Goal: Information Seeking & Learning: Learn about a topic

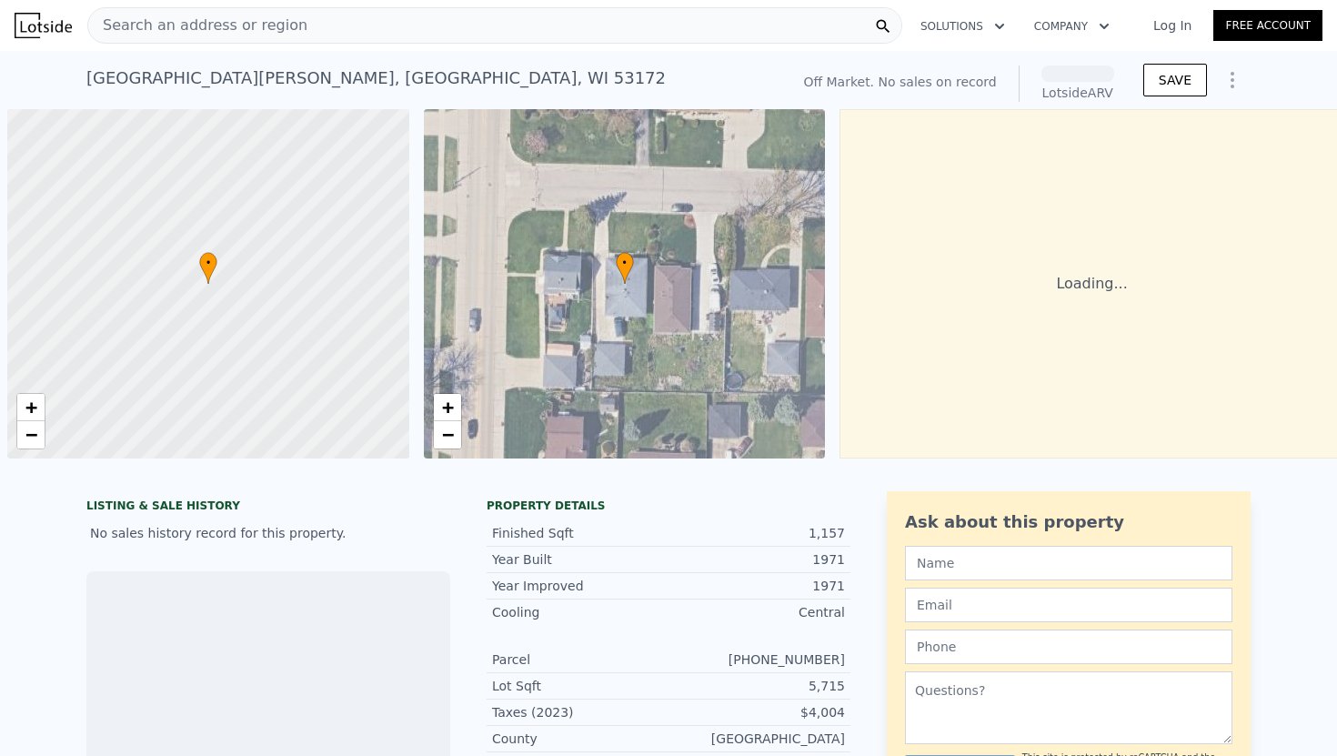
scroll to position [0, 7]
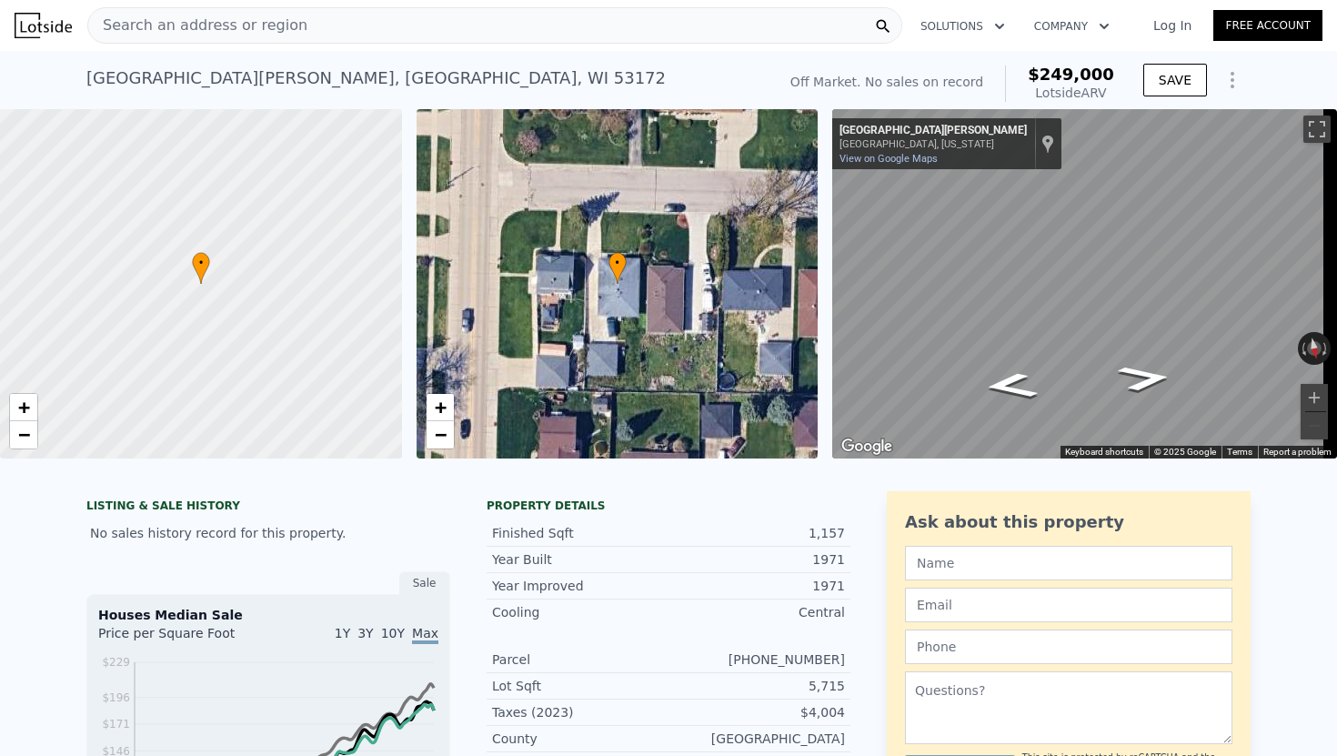
click at [329, 35] on div "Search an address or region" at bounding box center [494, 25] width 815 height 36
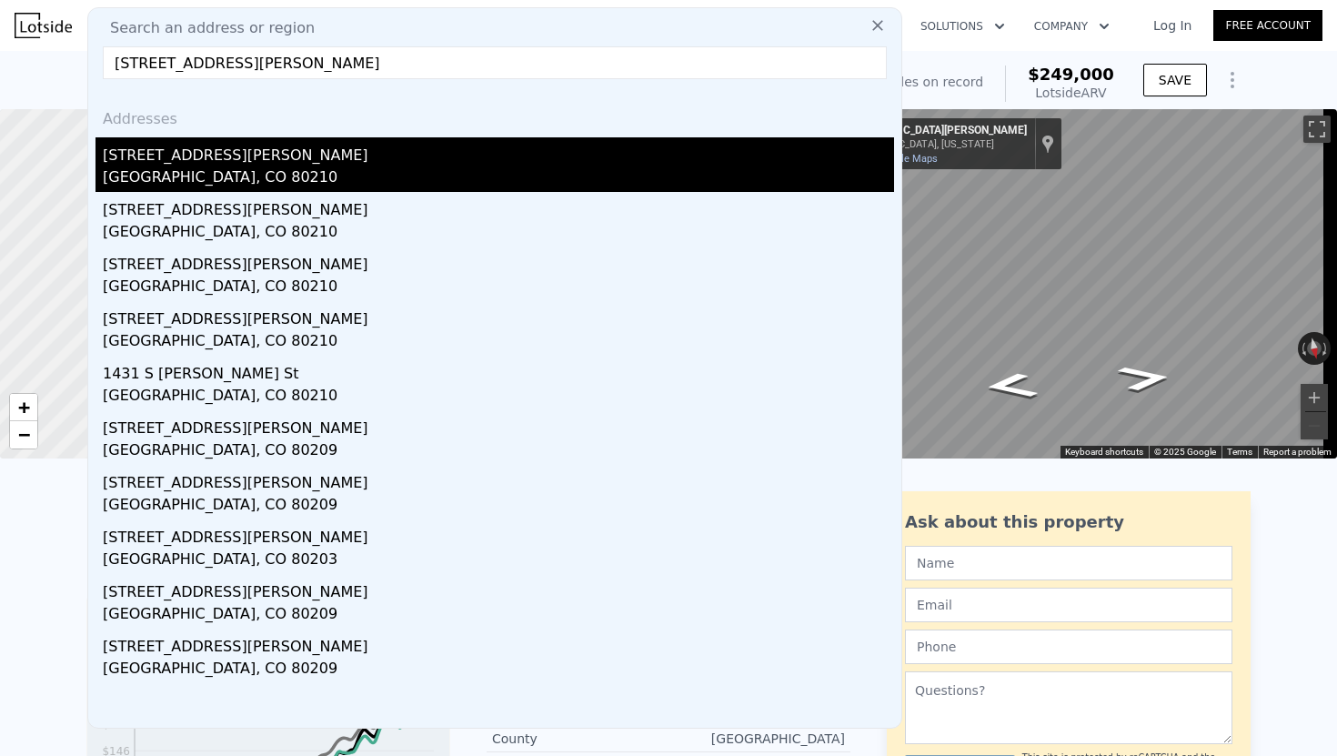
type input "[STREET_ADDRESS][PERSON_NAME]"
click at [203, 158] on div "[STREET_ADDRESS][PERSON_NAME]" at bounding box center [498, 151] width 791 height 29
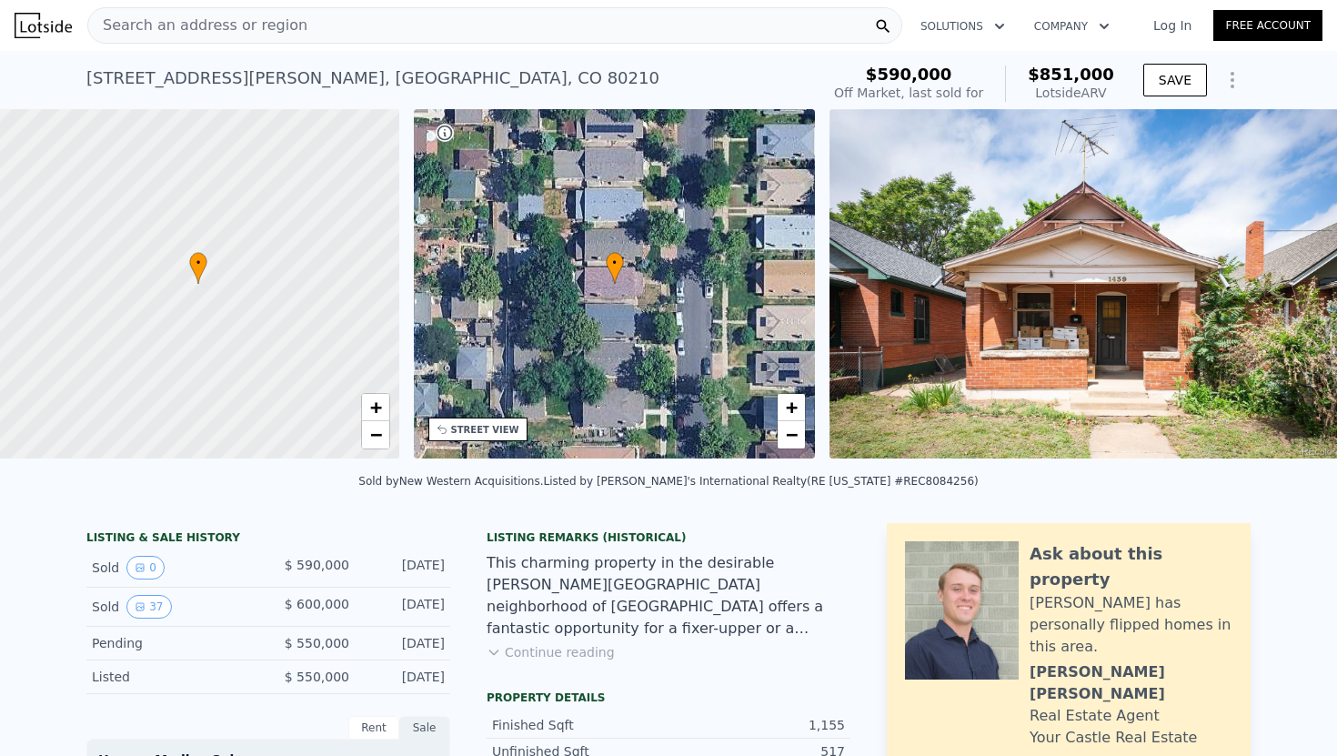
scroll to position [0, 423]
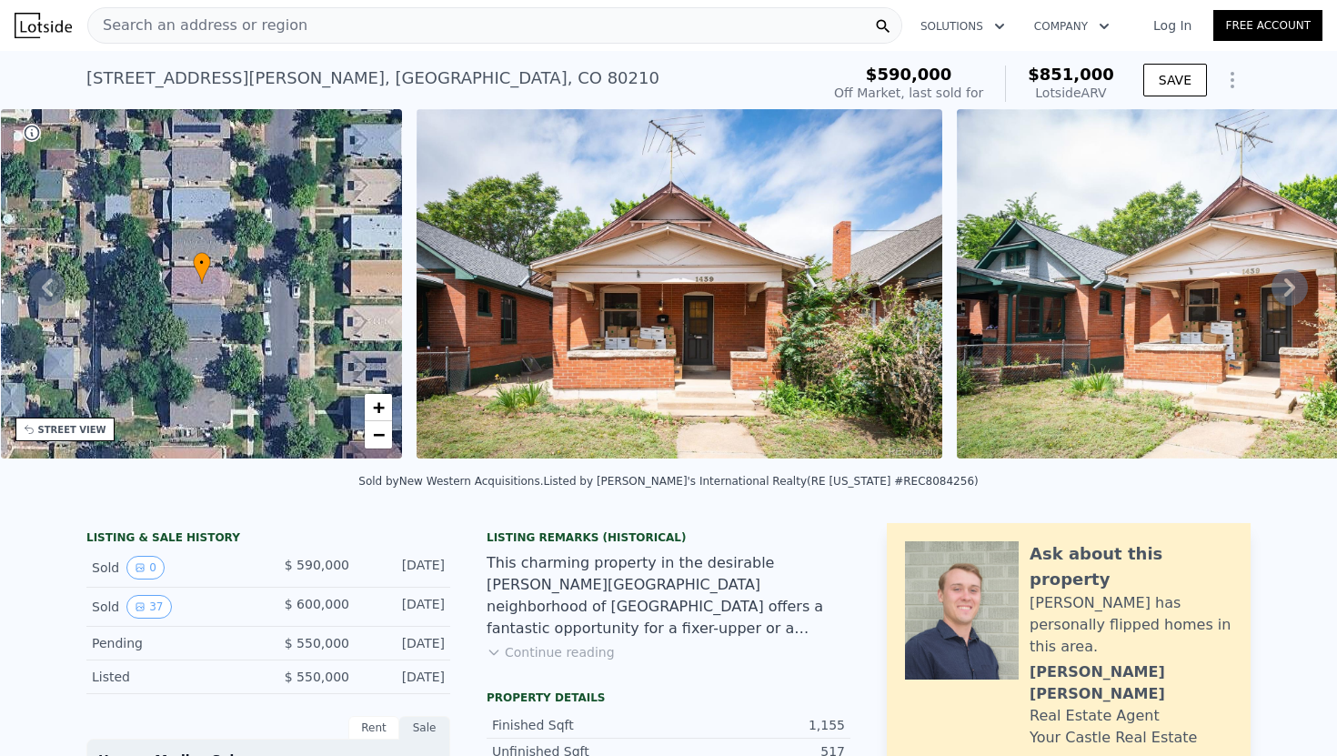
click at [500, 25] on div "Search an address or region" at bounding box center [494, 25] width 815 height 36
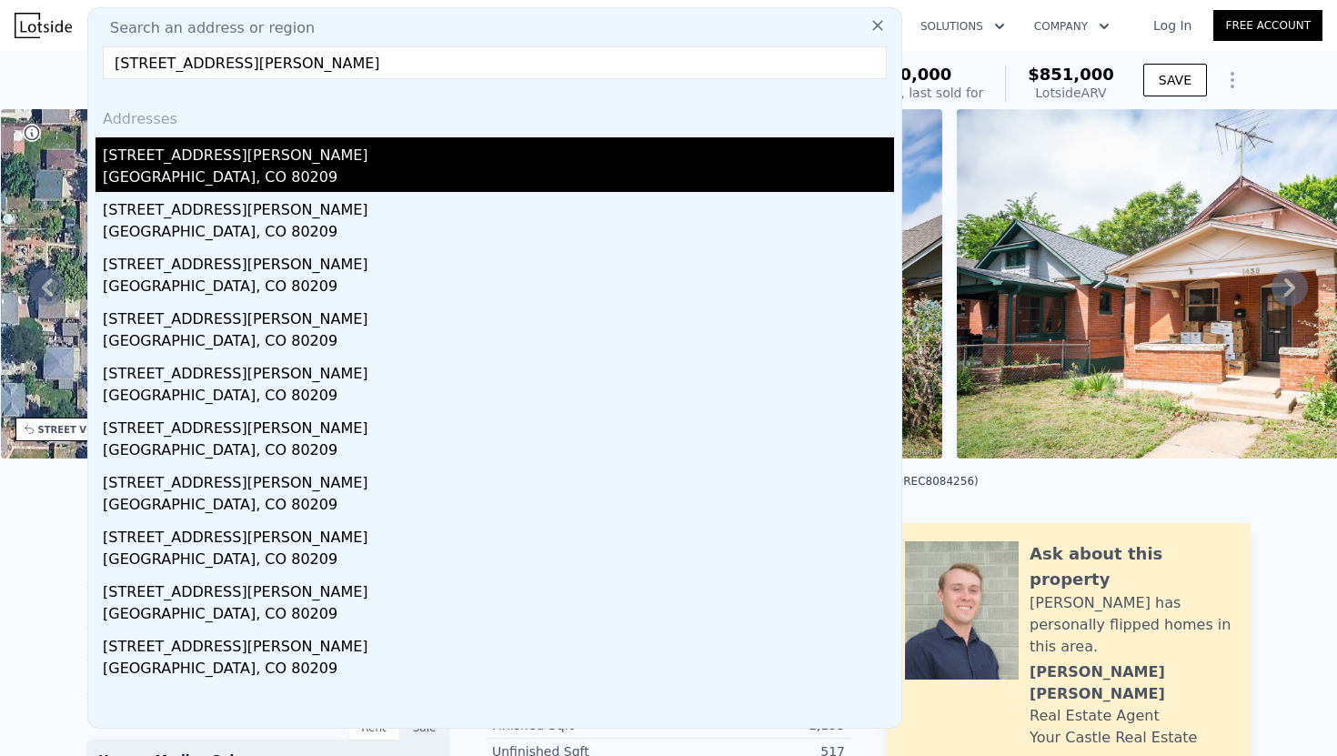
type input "[STREET_ADDRESS][PERSON_NAME]"
click at [263, 183] on div "[GEOGRAPHIC_DATA], CO 80209" at bounding box center [498, 178] width 791 height 25
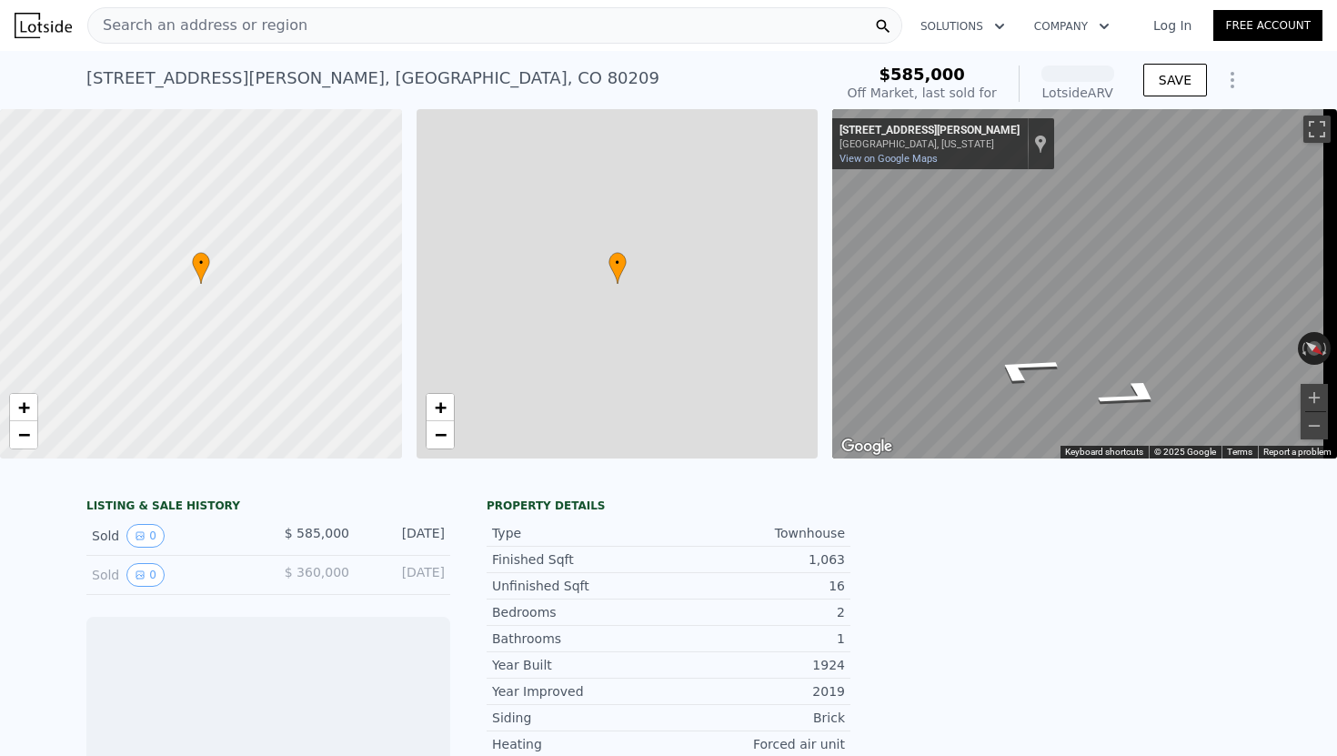
scroll to position [0, 7]
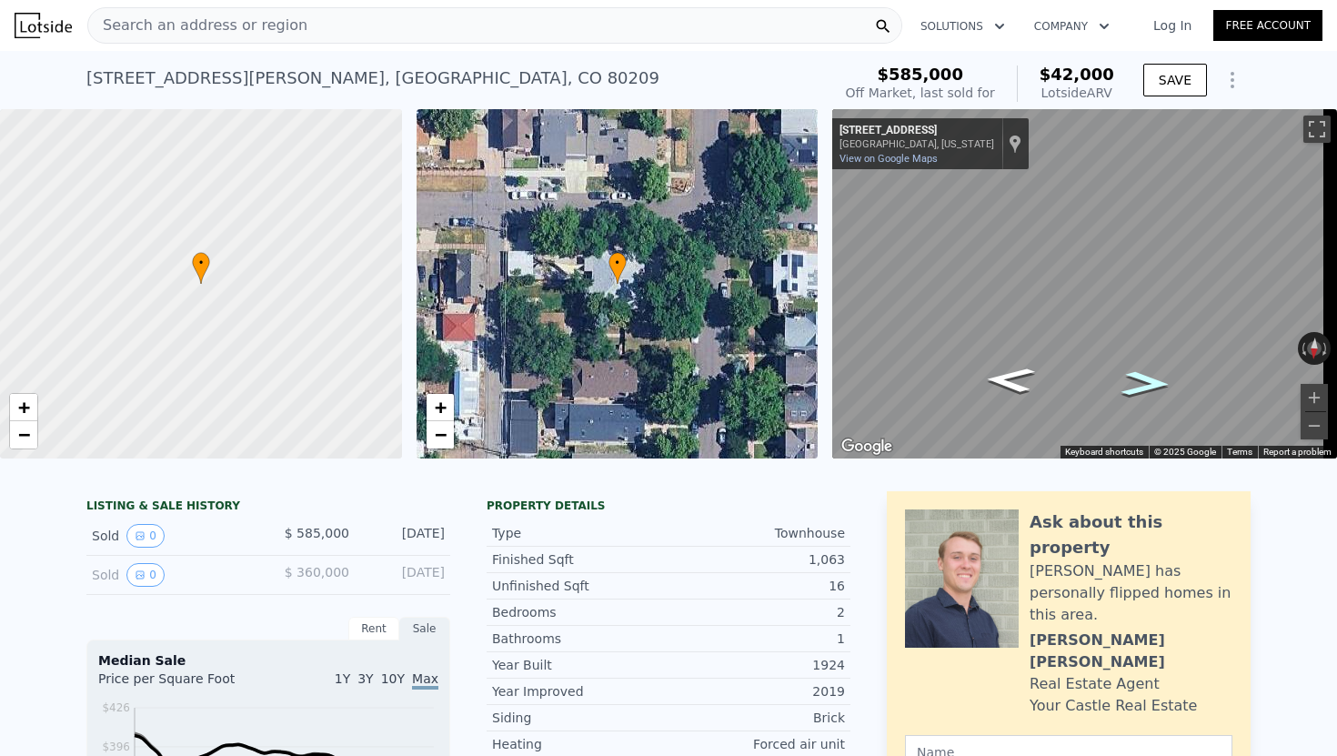
click at [1132, 374] on icon "Go West, E Maple Ave" at bounding box center [1146, 384] width 91 height 36
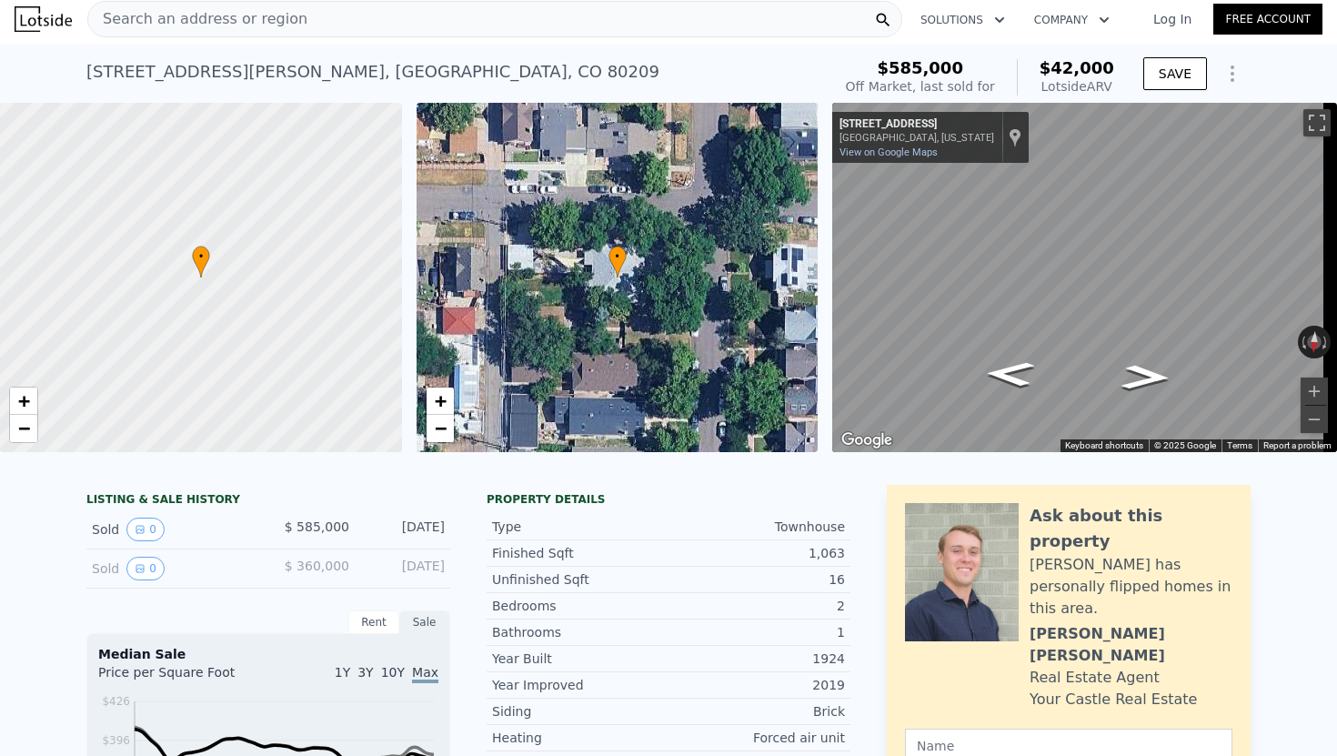
scroll to position [0, 0]
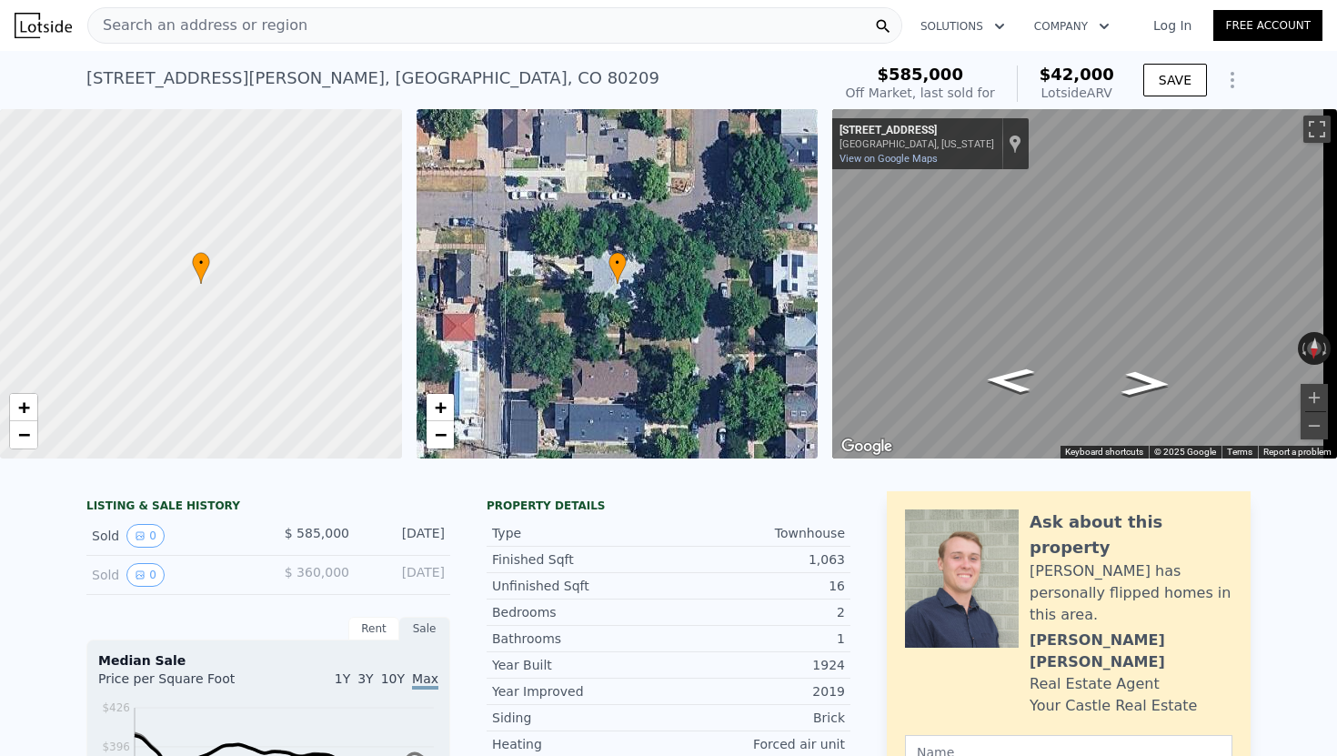
type input "2"
type input "0"
type input "1065"
type input "1598"
type input "3120"
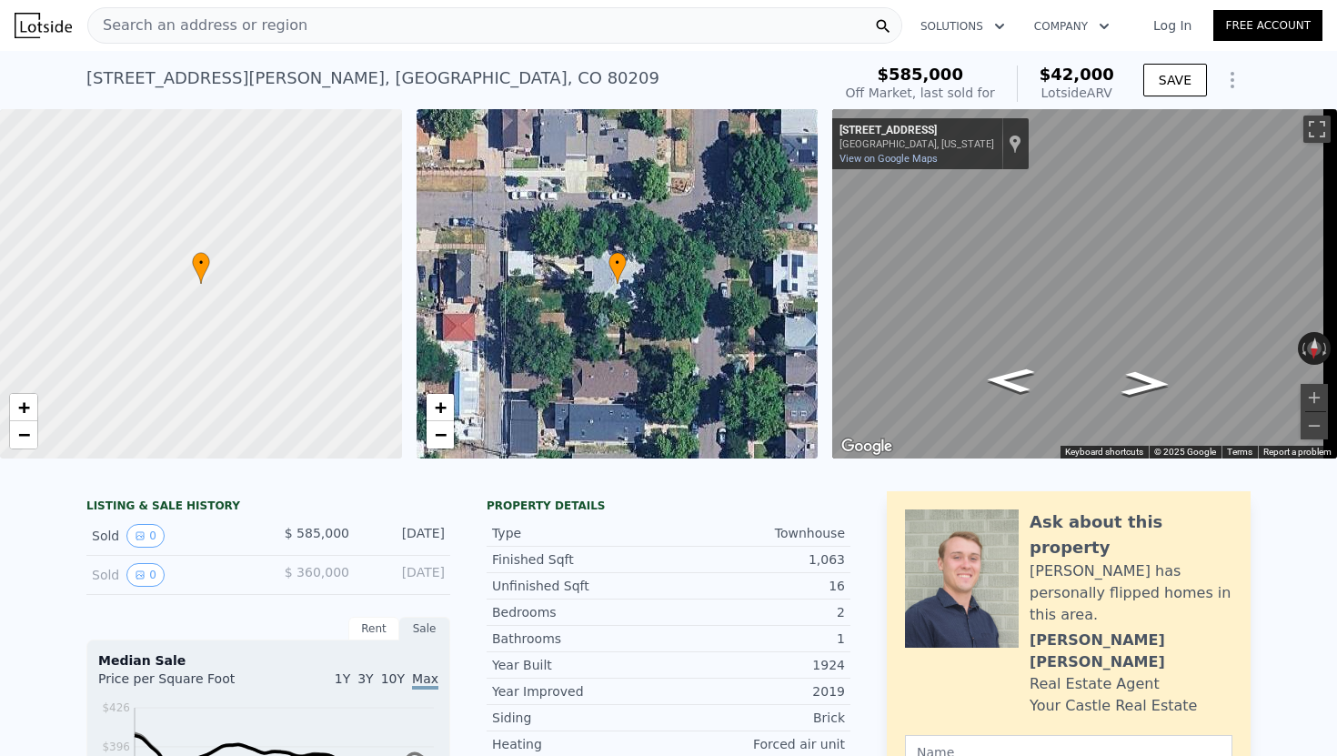
type input "6240"
type input "$ 851,000"
type input "7"
type input "$ 149,102"
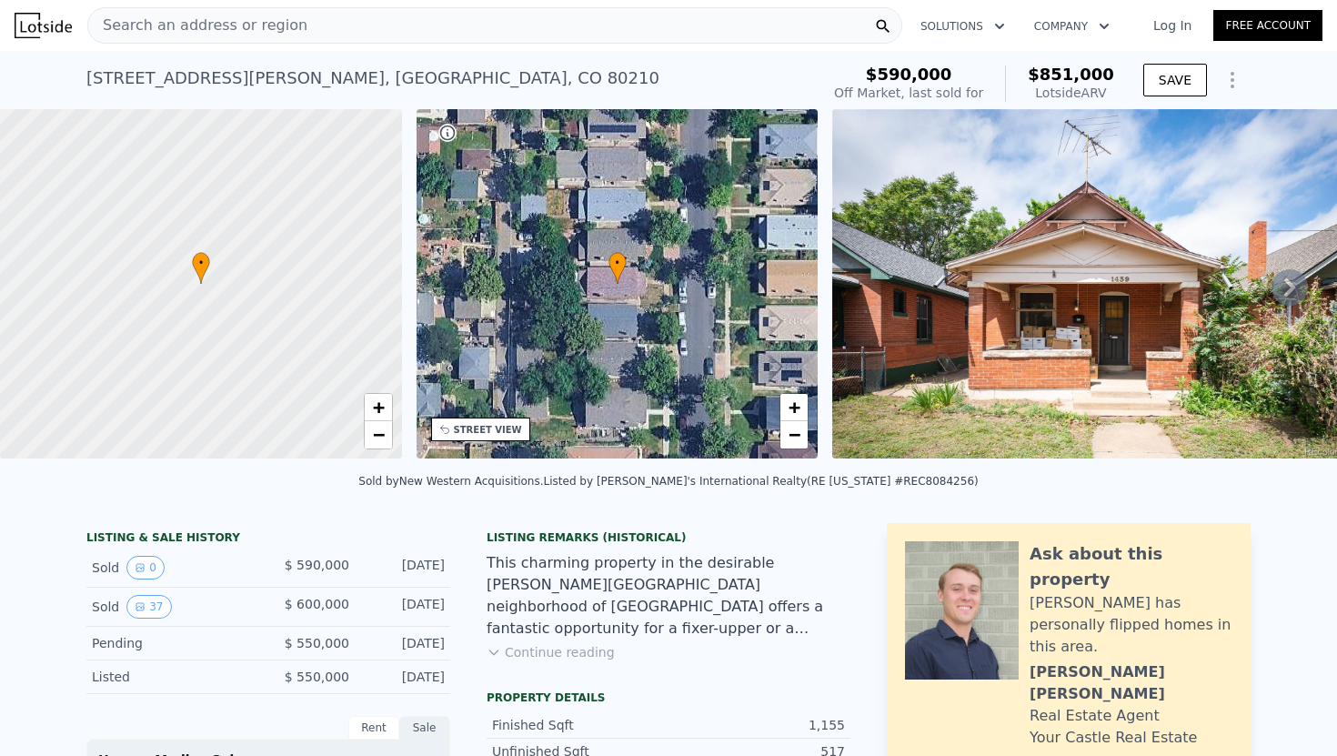
type input "3"
type input "4"
type input "1"
type input "2.25"
type input "960"
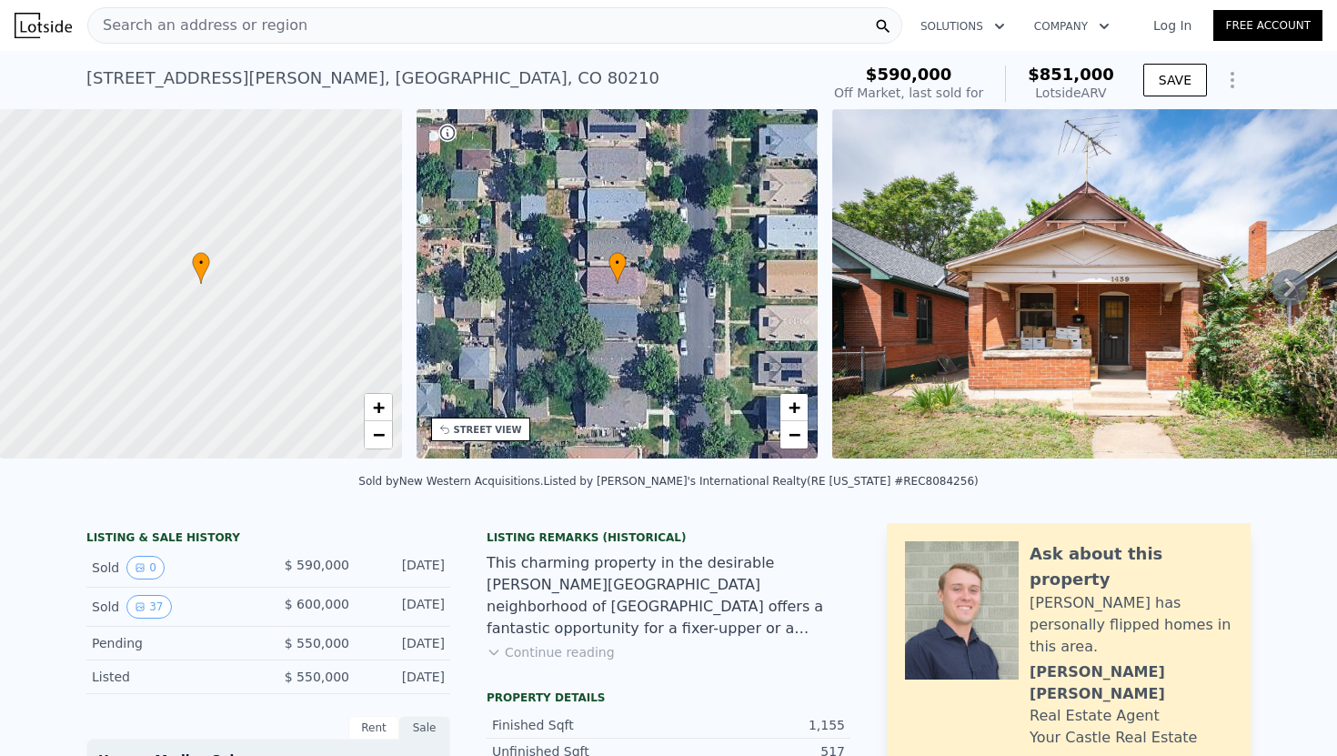
type input "1563"
type input "5662.8"
type input "8712"
type input "$ 249,000"
type input "4"
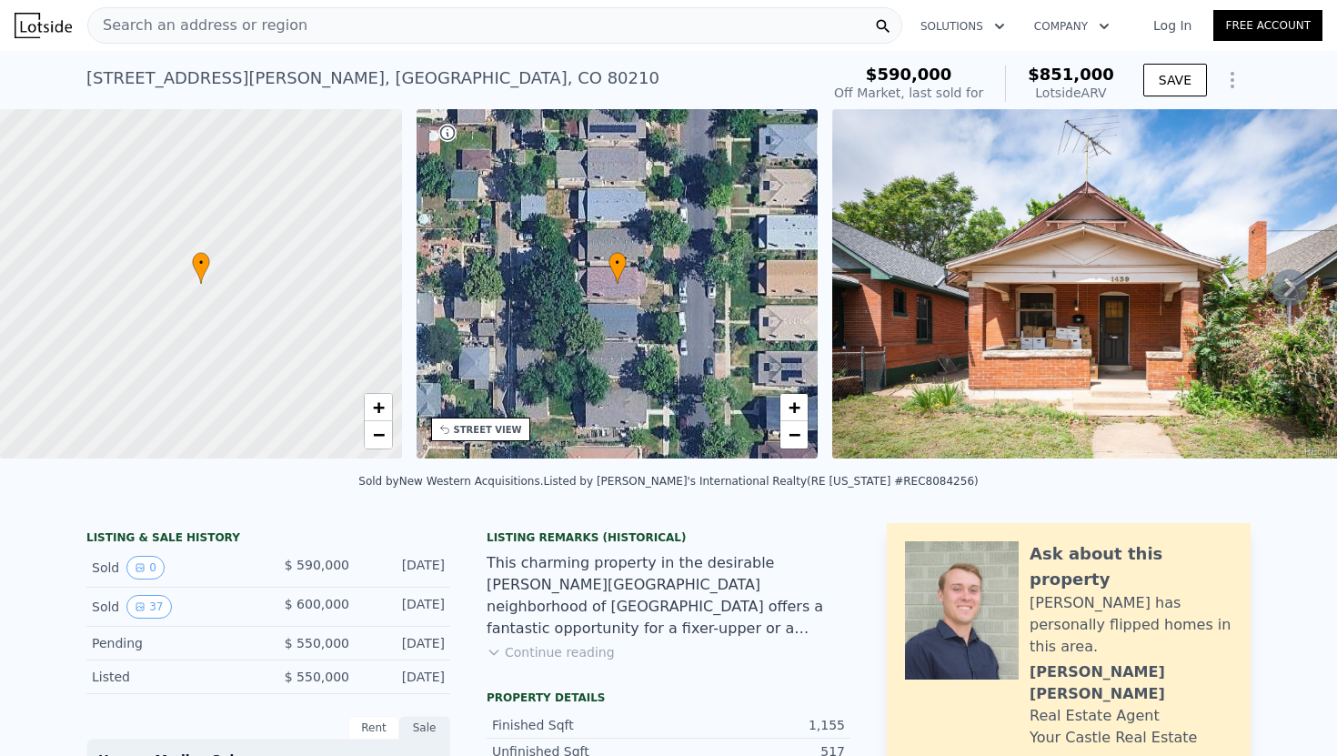
type input "$ 30,000"
